Goal: Task Accomplishment & Management: Complete application form

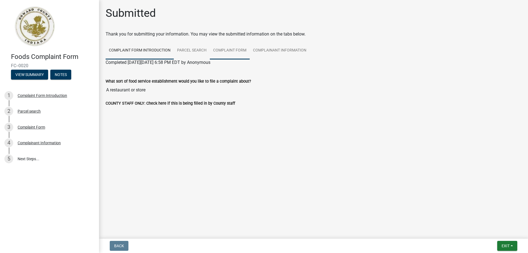
click at [222, 51] on link "Complaint Form" at bounding box center [230, 51] width 40 height 18
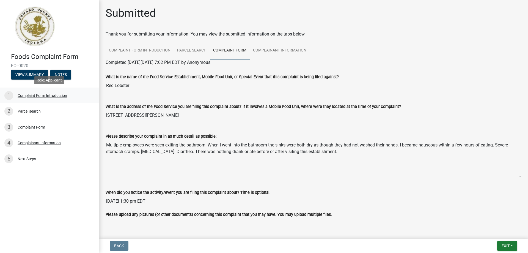
click at [42, 96] on div "Complaint Form Introduction" at bounding box center [42, 95] width 49 height 4
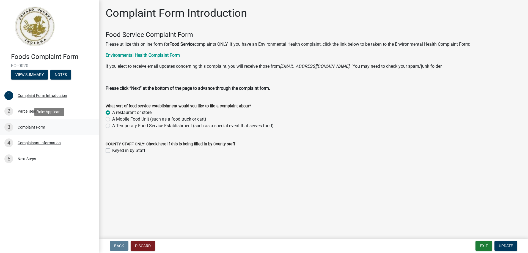
click at [27, 129] on div "Complaint Form" at bounding box center [31, 127] width 27 height 4
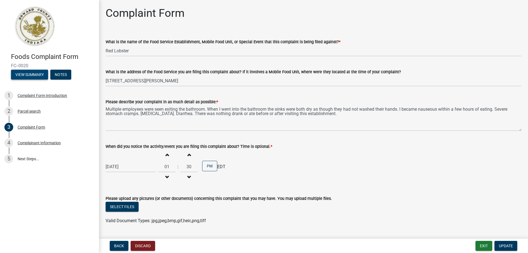
click at [40, 75] on button "View Summary" at bounding box center [29, 75] width 37 height 10
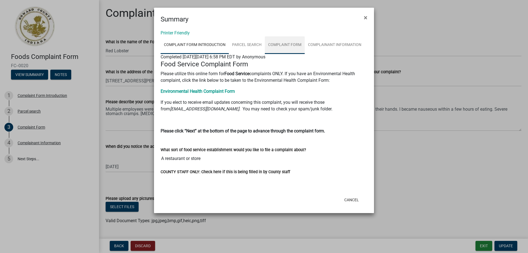
click at [282, 45] on link "Complaint Form" at bounding box center [285, 45] width 40 height 18
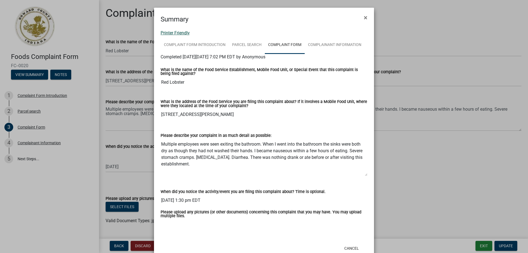
click at [179, 34] on link "Printer Friendly" at bounding box center [175, 32] width 29 height 5
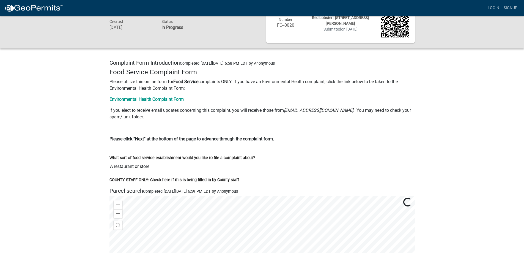
scroll to position [16, 0]
